Goal: Communication & Community: Ask a question

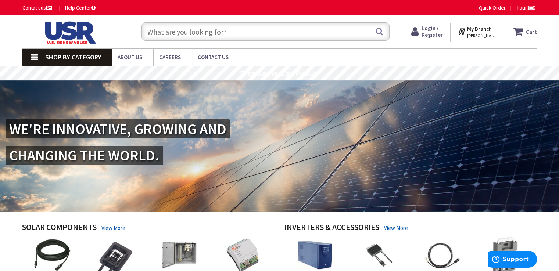
click at [29, 7] on link "Contact us" at bounding box center [37, 7] width 31 height 7
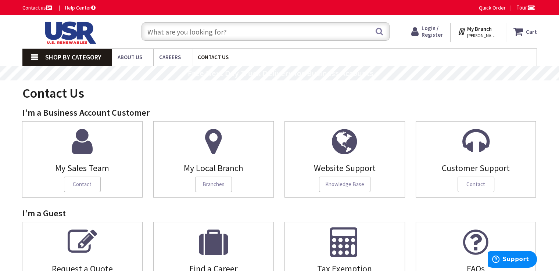
click at [208, 56] on span "Contact Us" at bounding box center [213, 57] width 31 height 7
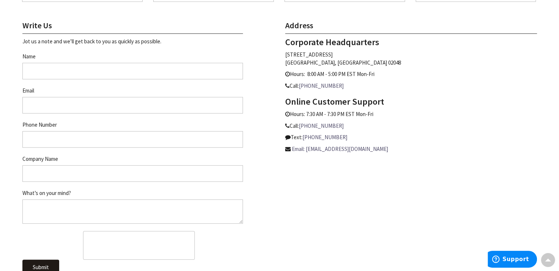
scroll to position [297, 0]
click at [144, 67] on input "Name" at bounding box center [132, 70] width 220 height 17
type input "Carlo Reyes"
type input "carlo@manx.net"
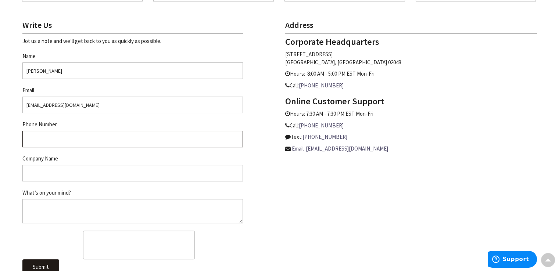
type input "4809922785"
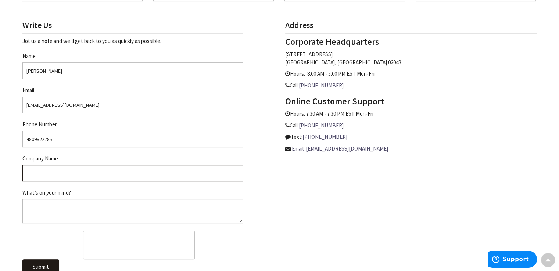
type input "RadiantVista Energy Solutions"
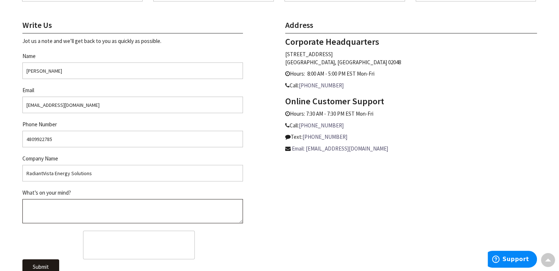
click at [79, 206] on textarea "What’s on your mind?" at bounding box center [132, 211] width 220 height 24
paste textarea "Dear NRG Tree Team, RadiantVista Energy Solutions requests a quotation for sola…"
drag, startPoint x: 34, startPoint y: 202, endPoint x: 53, endPoint y: 202, distance: 18.7
click at [53, 202] on textarea "Dear NRG Tree Team, RadiantVista Energy Solutions requests a quotation for sola…" at bounding box center [132, 211] width 220 height 24
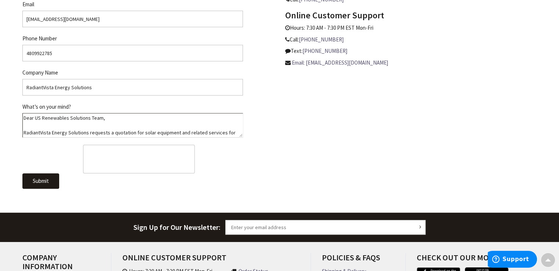
scroll to position [386, 0]
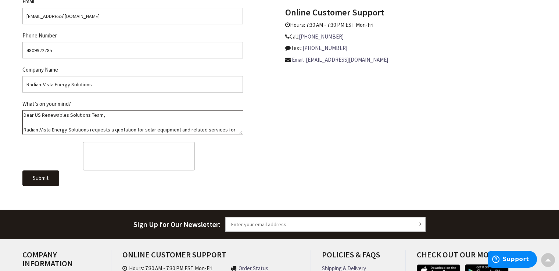
type textarea "Dear US Renewables Solutions Team, RadiantVista Energy Solutions requests a quo…"
click at [43, 173] on button "Submit" at bounding box center [40, 177] width 37 height 15
